Goal: Task Accomplishment & Management: Manage account settings

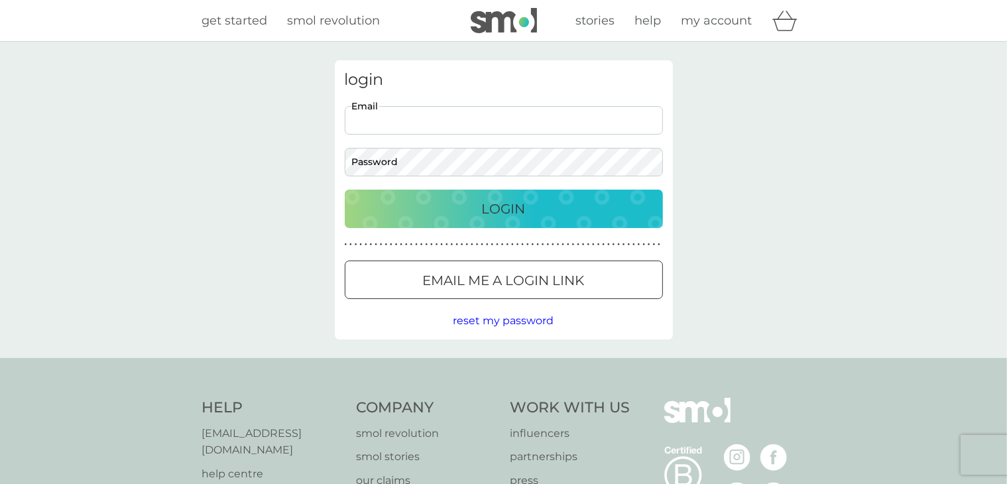
click at [420, 111] on input "Email" at bounding box center [504, 120] width 318 height 29
type input "[EMAIL_ADDRESS][DOMAIN_NAME]"
click at [504, 208] on p "Login" at bounding box center [504, 208] width 44 height 21
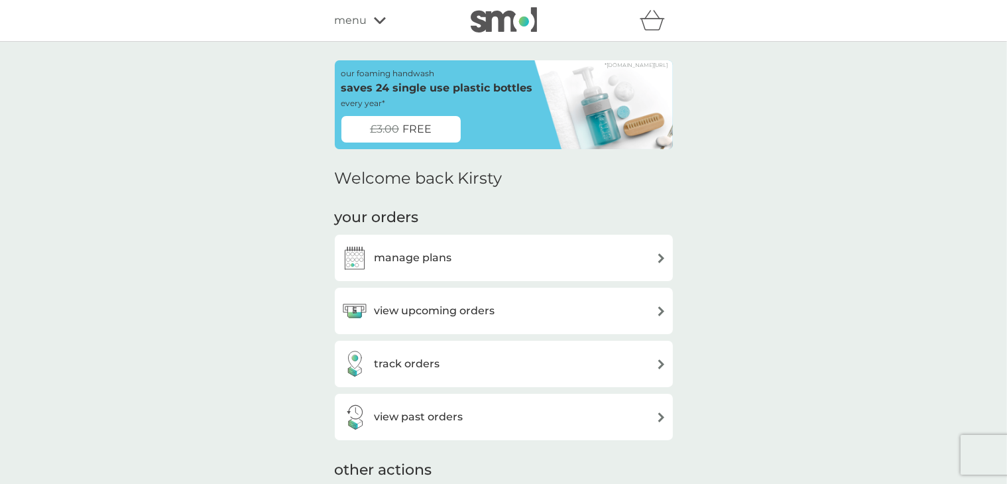
click at [607, 247] on div "manage plans" at bounding box center [503, 258] width 325 height 27
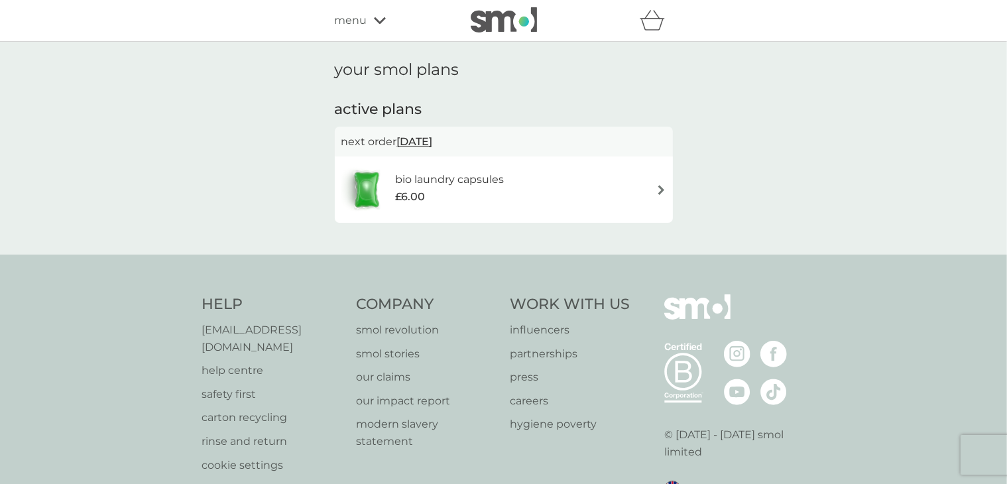
click at [619, 194] on div "bio laundry capsules £6.00" at bounding box center [503, 189] width 325 height 46
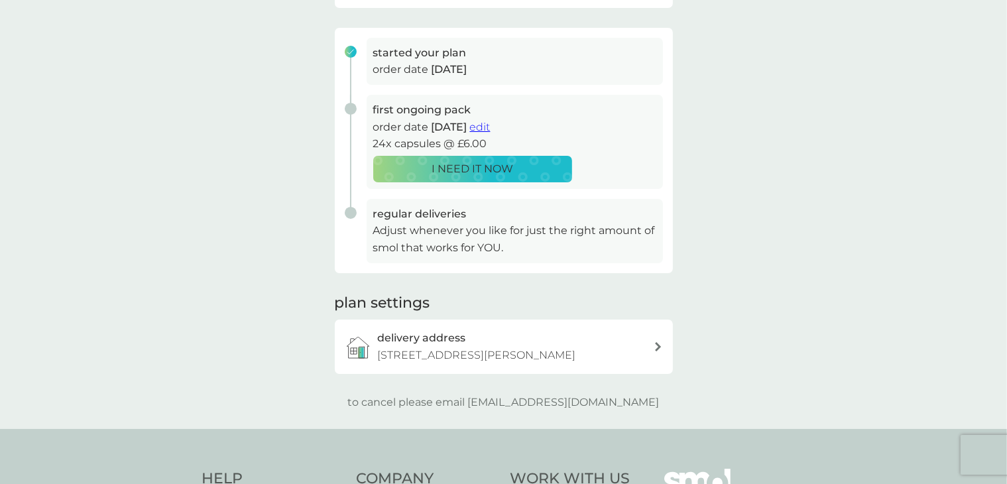
scroll to position [180, 0]
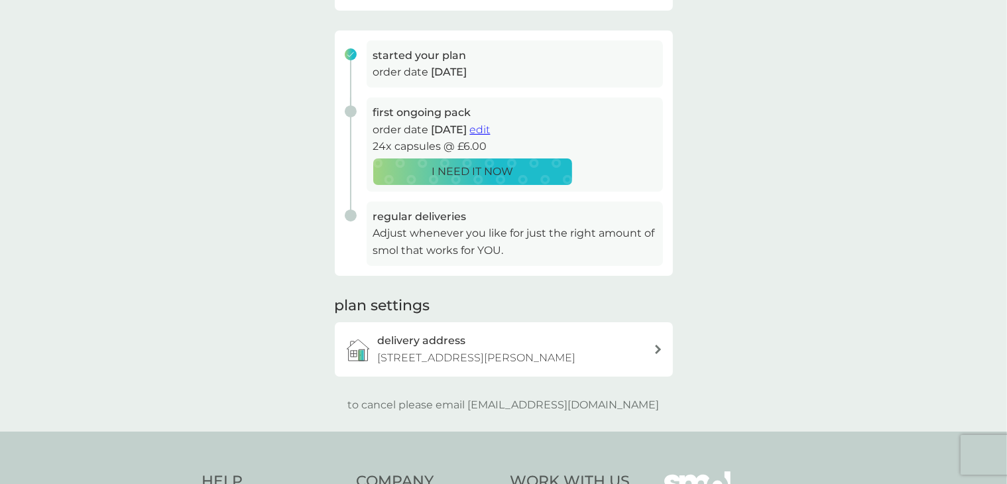
click at [491, 126] on span "edit" at bounding box center [480, 129] width 21 height 13
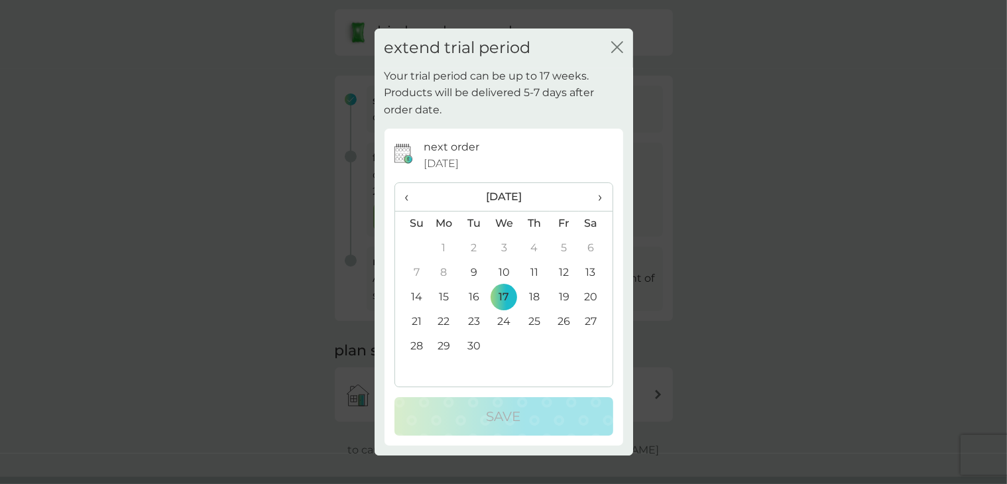
scroll to position [121, 0]
click at [616, 46] on icon "close" at bounding box center [614, 47] width 5 height 11
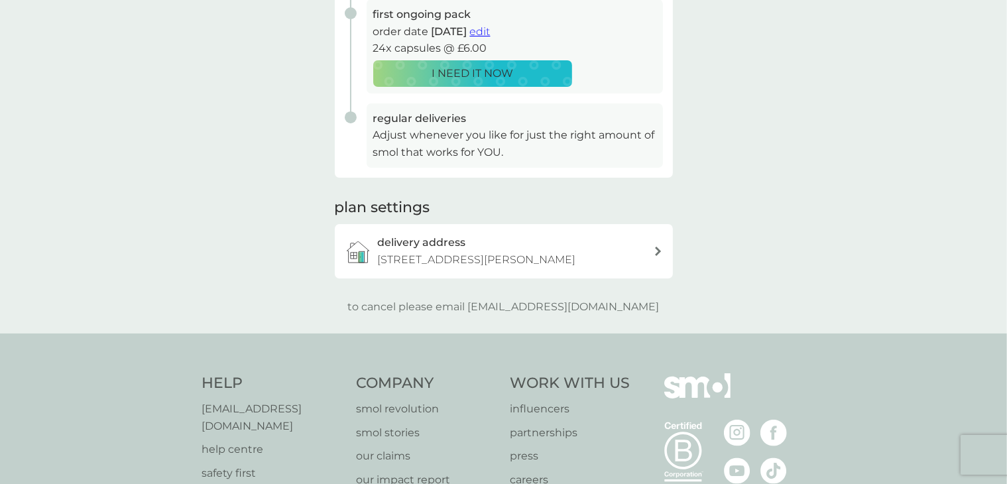
scroll to position [286, 0]
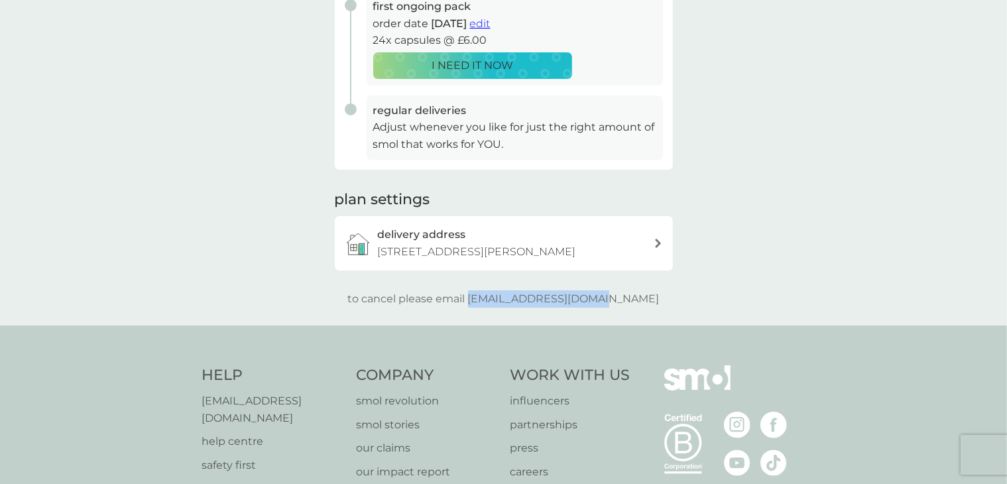
drag, startPoint x: 499, startPoint y: 296, endPoint x: 652, endPoint y: 286, distance: 154.2
click at [652, 286] on div "your smol plans As your first main pack approaches, we’ve got everything set to…" at bounding box center [504, 40] width 338 height 533
copy p "[EMAIL_ADDRESS][DOMAIN_NAME]"
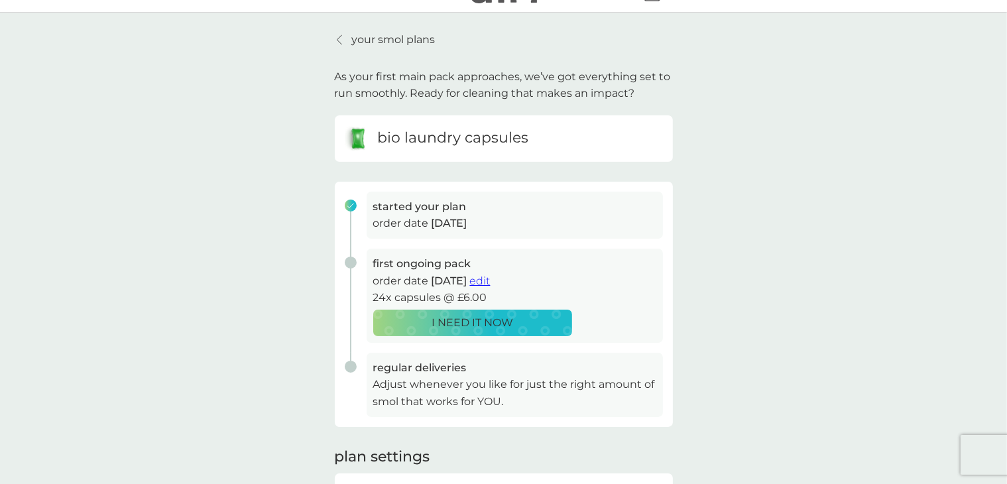
scroll to position [0, 0]
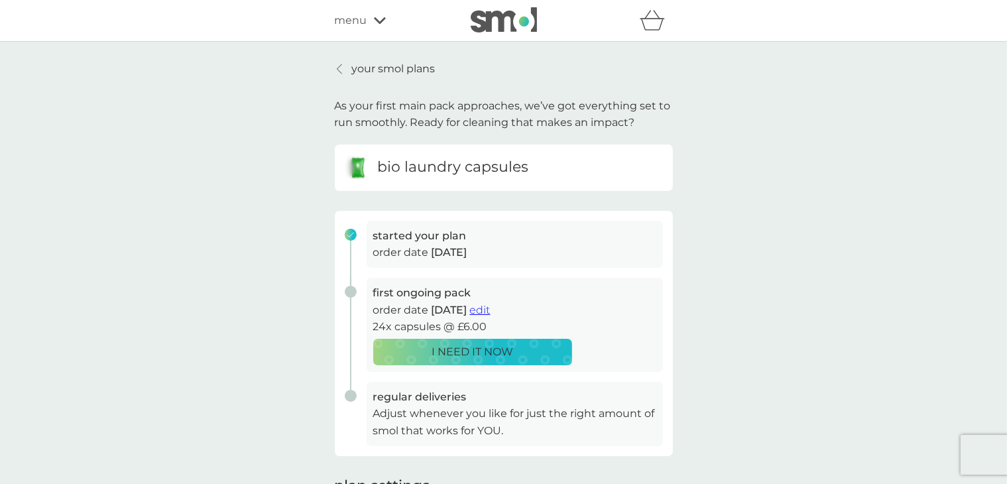
click at [353, 67] on p "your smol plans" at bounding box center [394, 68] width 84 height 17
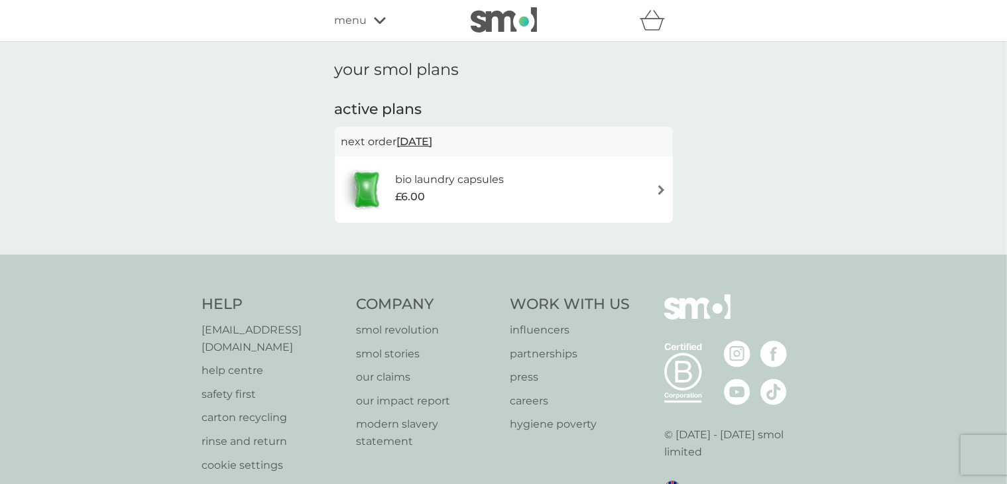
click at [353, 13] on span "menu" at bounding box center [351, 20] width 32 height 17
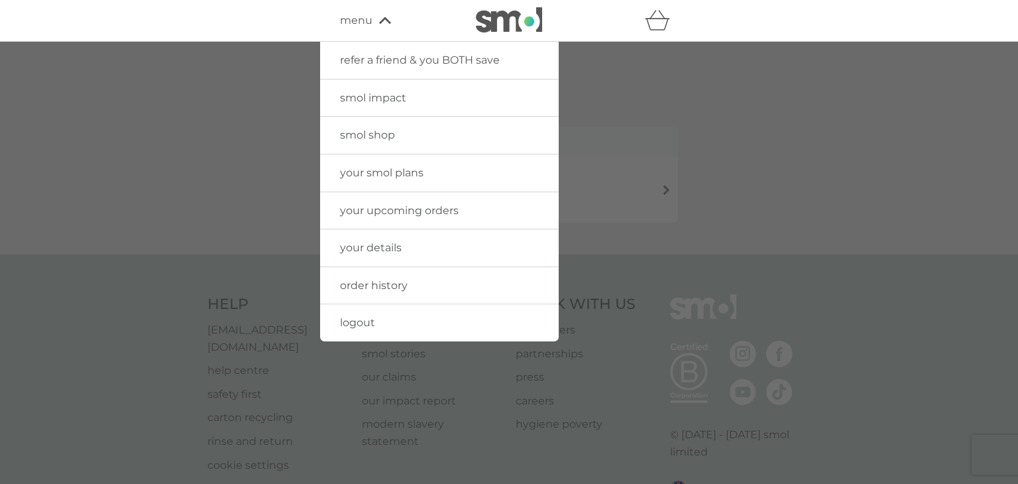
click at [381, 246] on span "your details" at bounding box center [371, 247] width 62 height 13
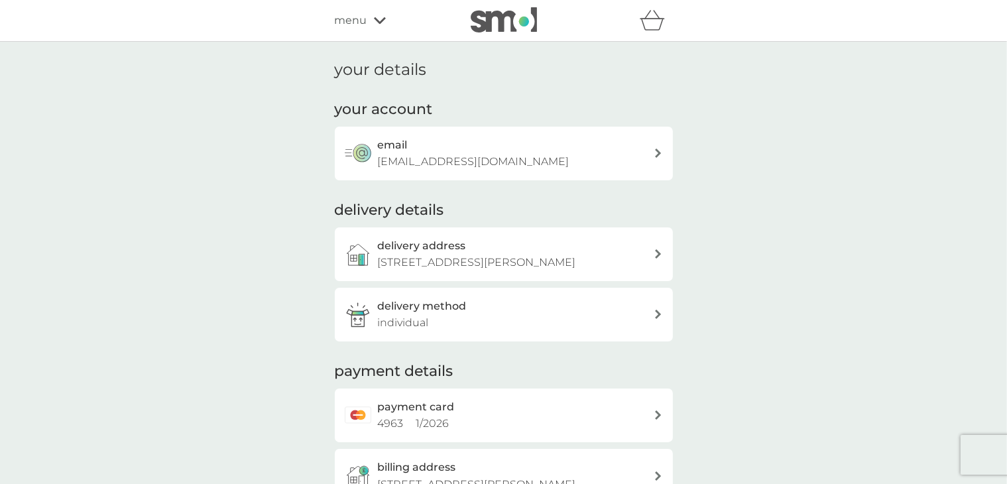
click at [377, 17] on icon at bounding box center [380, 21] width 12 height 8
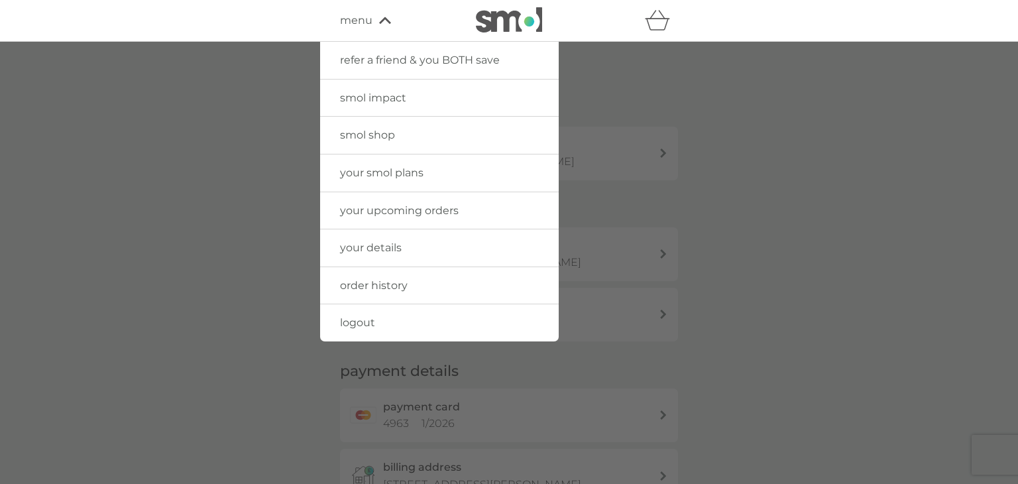
click at [382, 239] on link "your details" at bounding box center [439, 247] width 239 height 37
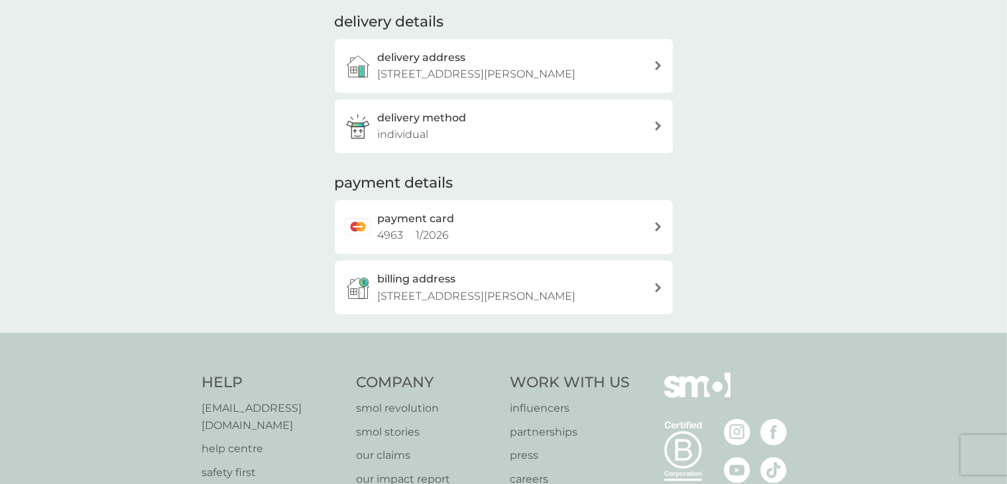
scroll to position [190, 0]
